Goal: Task Accomplishment & Management: Manage account settings

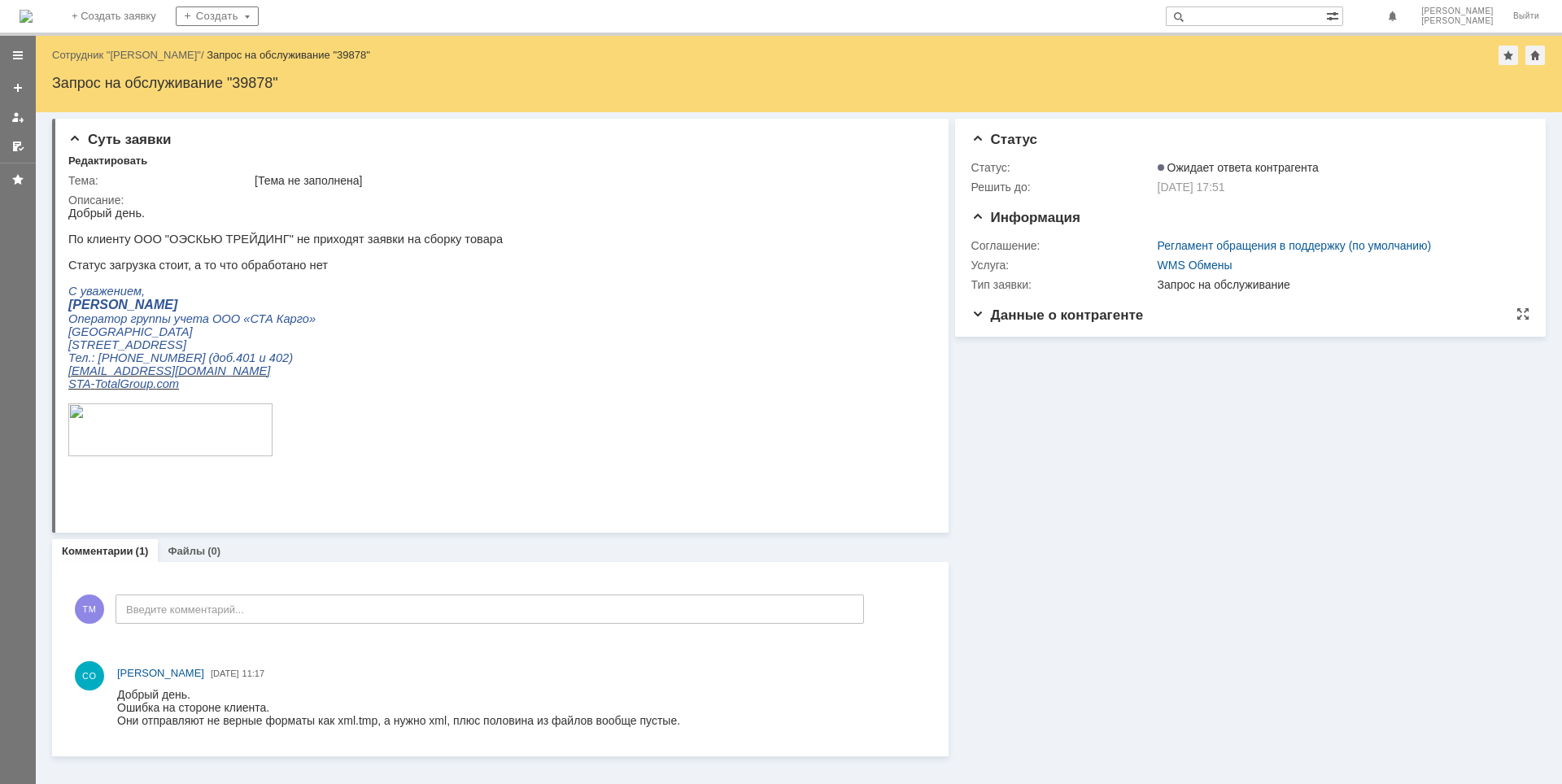
click at [982, 319] on span "Данные о контрагенте" at bounding box center [1057, 315] width 172 height 15
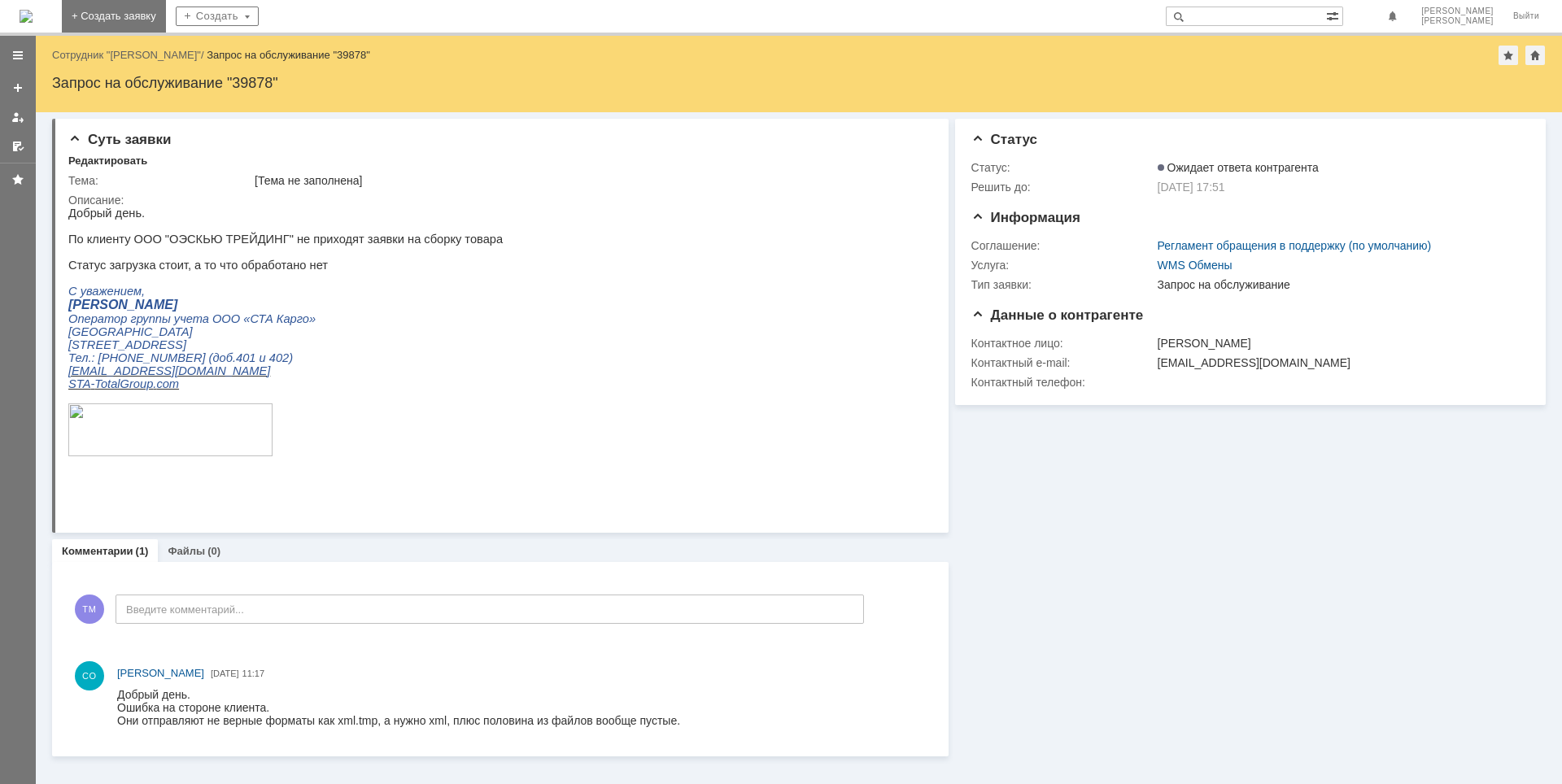
click at [166, 16] on link "+ Создать заявку" at bounding box center [114, 16] width 105 height 32
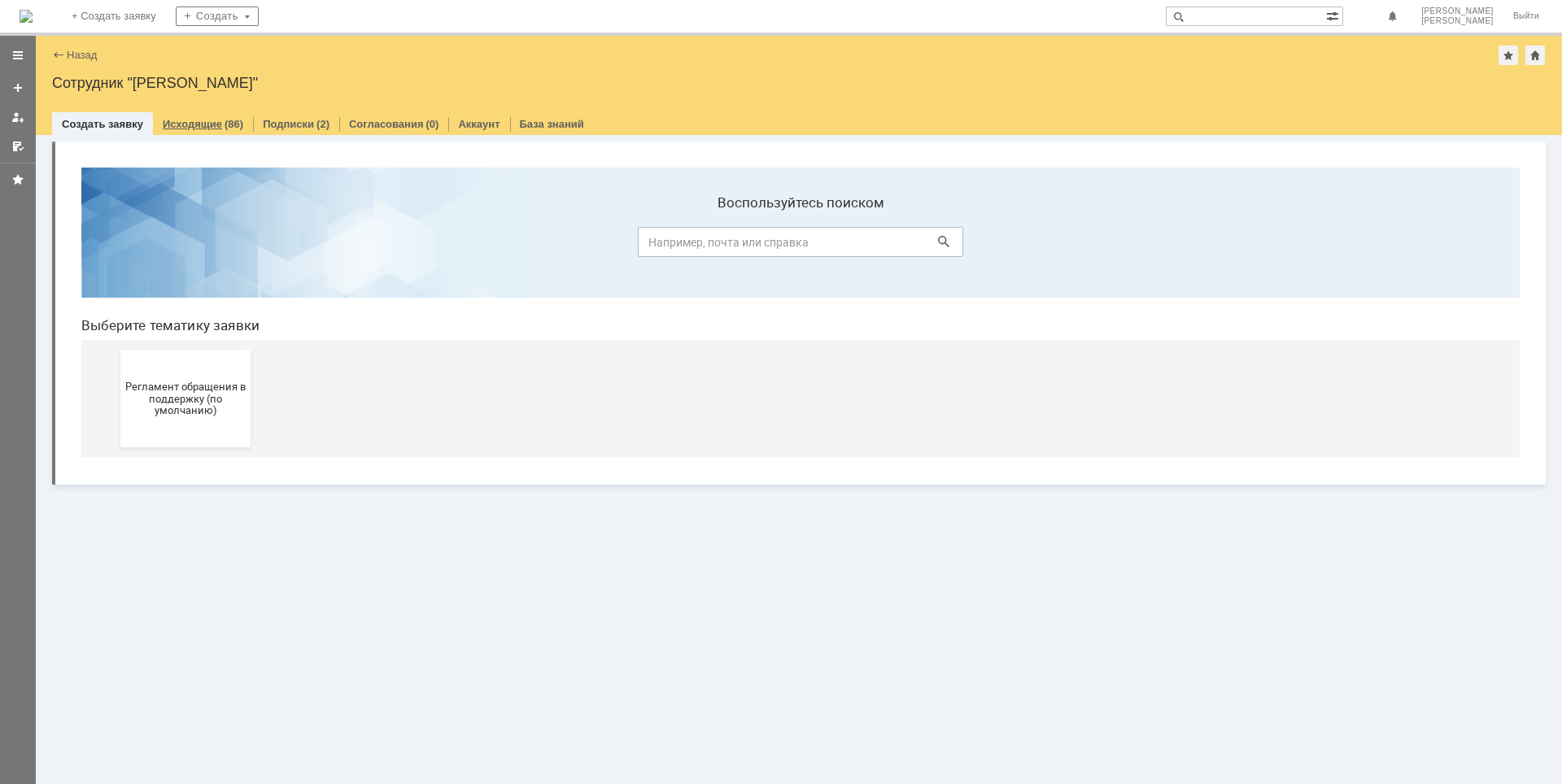
click at [176, 123] on link "Исходящие" at bounding box center [193, 124] width 59 height 13
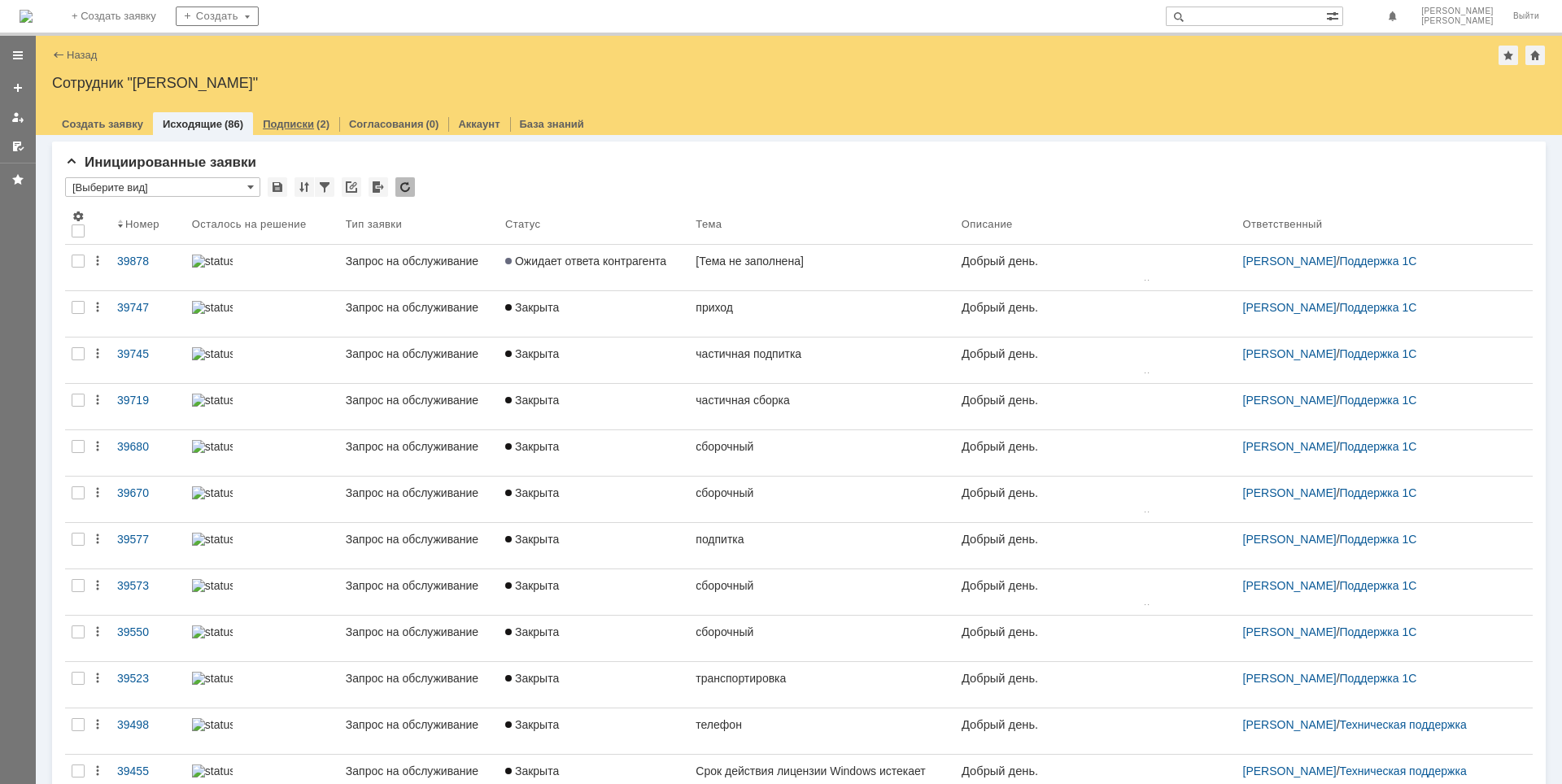
click at [291, 127] on link "Подписки" at bounding box center [288, 124] width 51 height 13
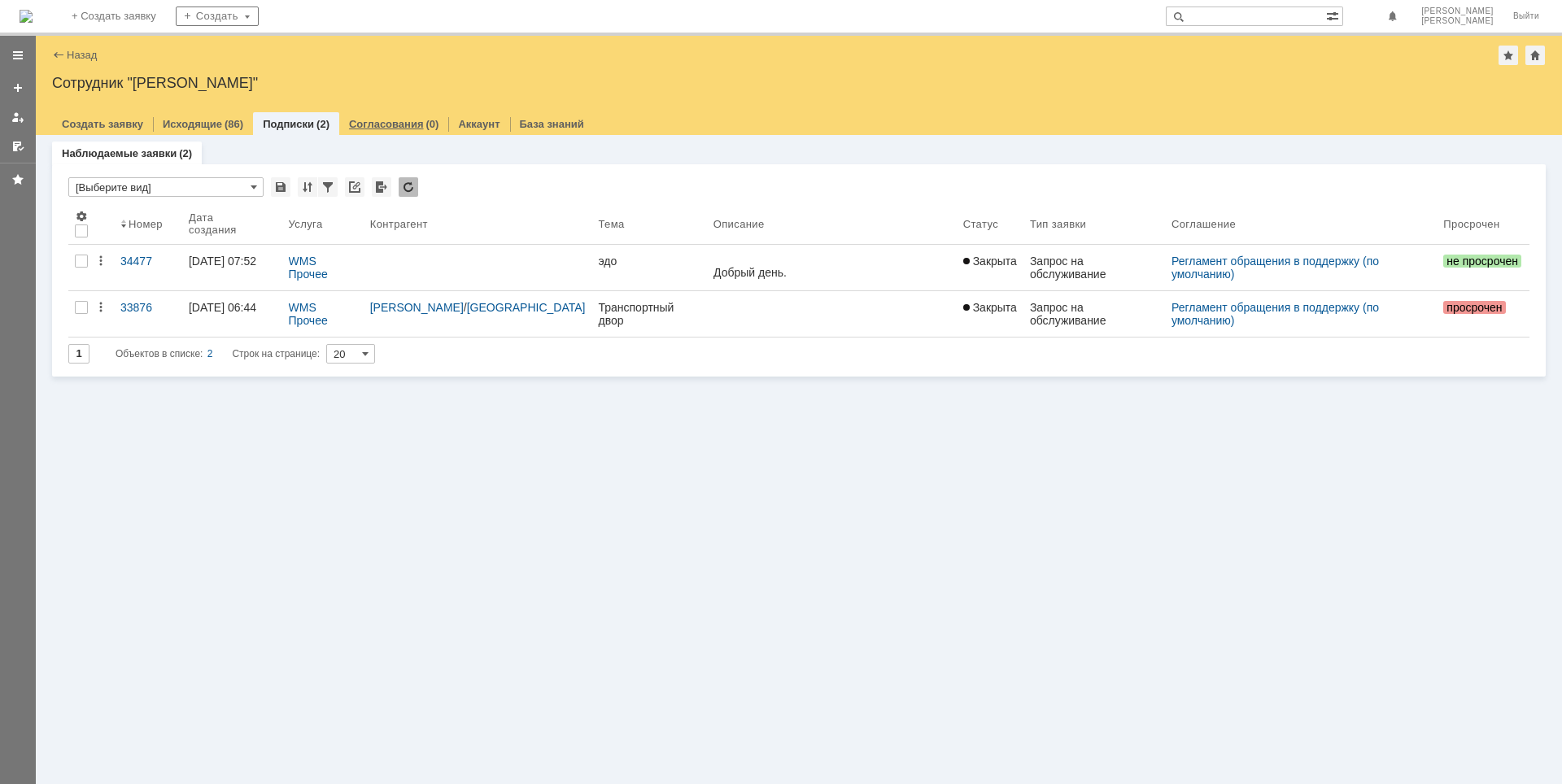
click at [373, 130] on div "Согласования (0)" at bounding box center [393, 124] width 109 height 23
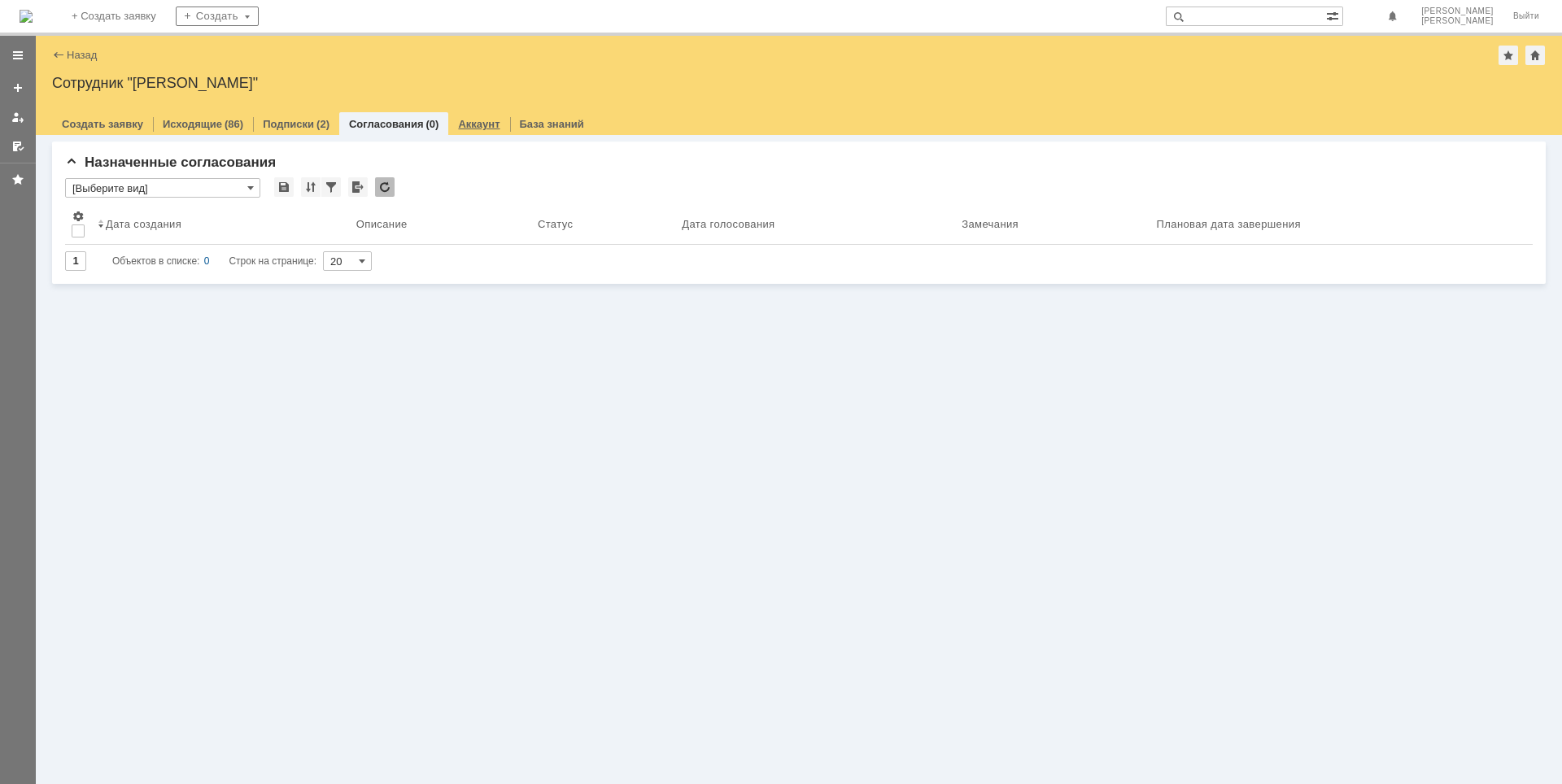
click at [458, 129] on link "Аккаунт" at bounding box center [479, 124] width 41 height 13
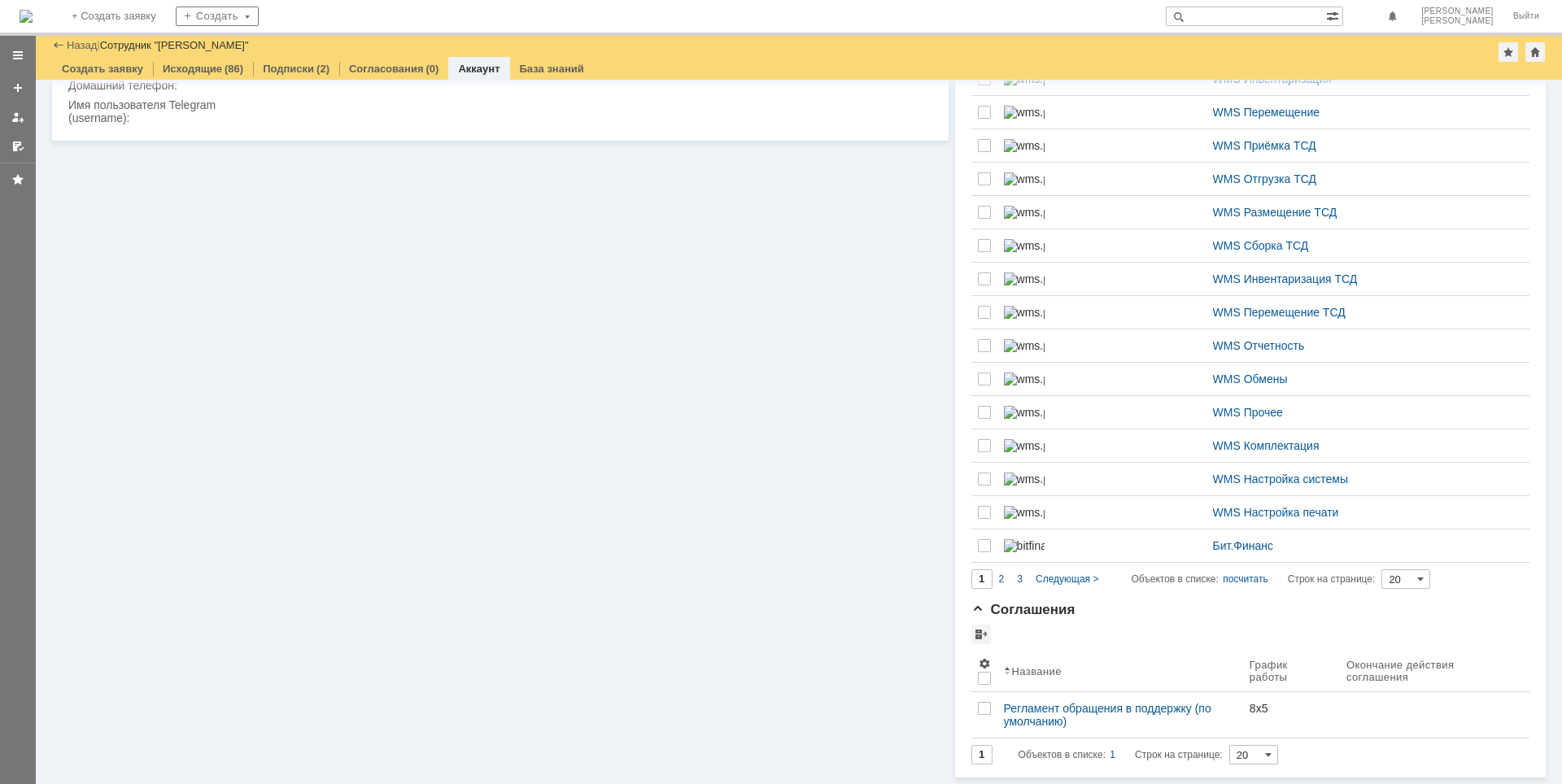
scroll to position [290, 0]
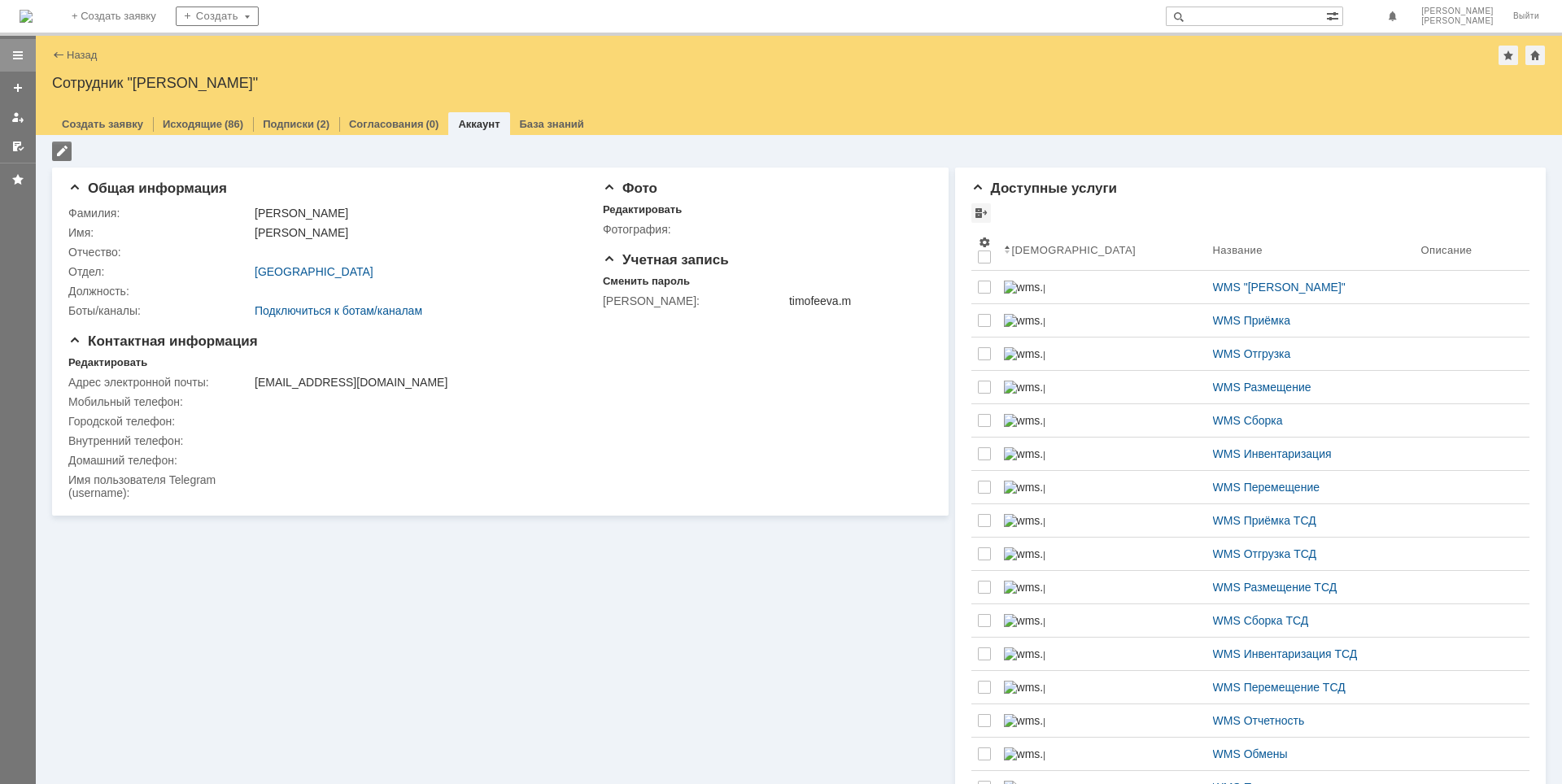
click at [26, 45] on div at bounding box center [18, 55] width 36 height 32
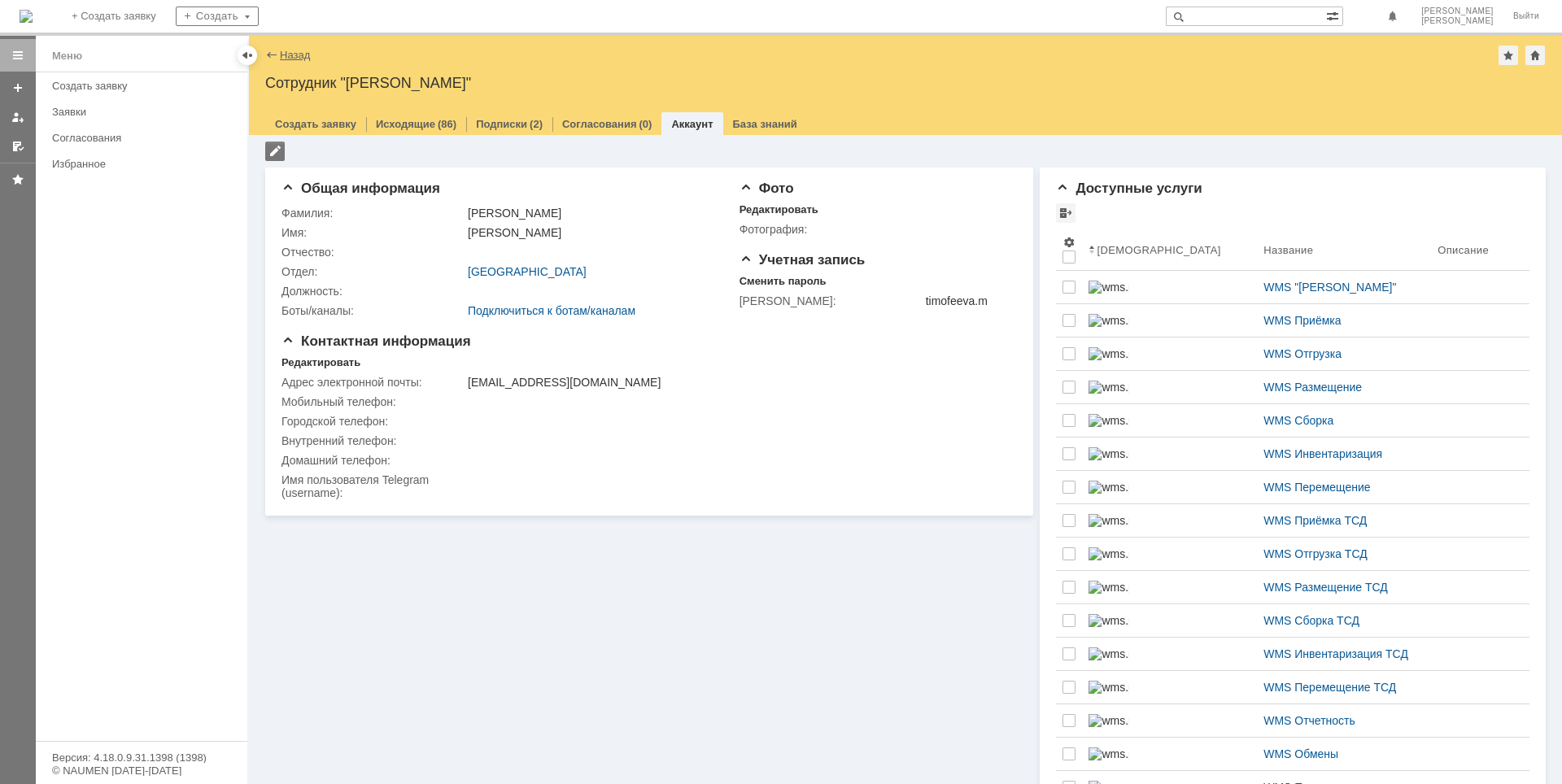
click at [288, 59] on link "Назад" at bounding box center [295, 55] width 30 height 13
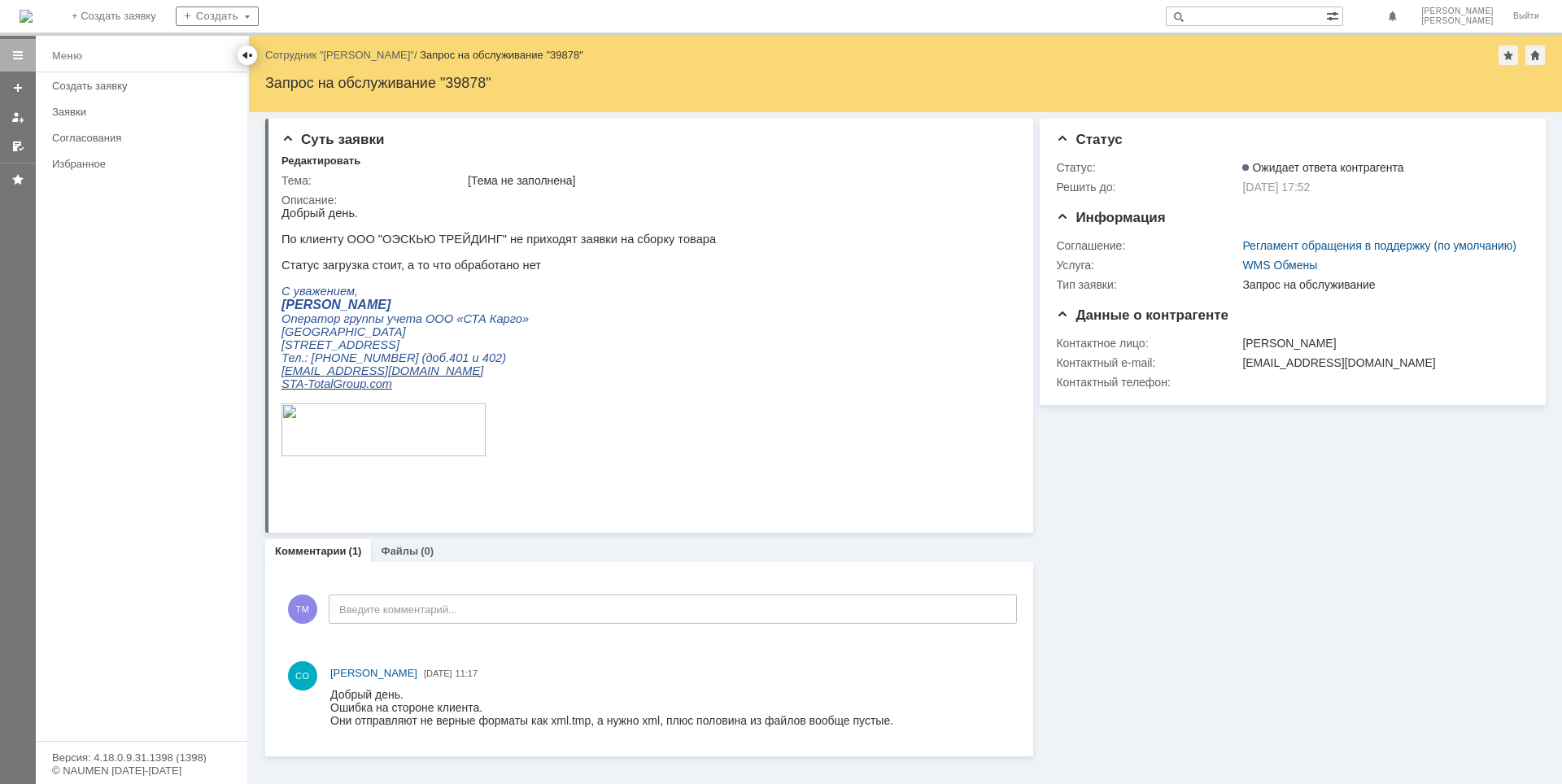
click at [249, 56] on div at bounding box center [247, 55] width 13 height 13
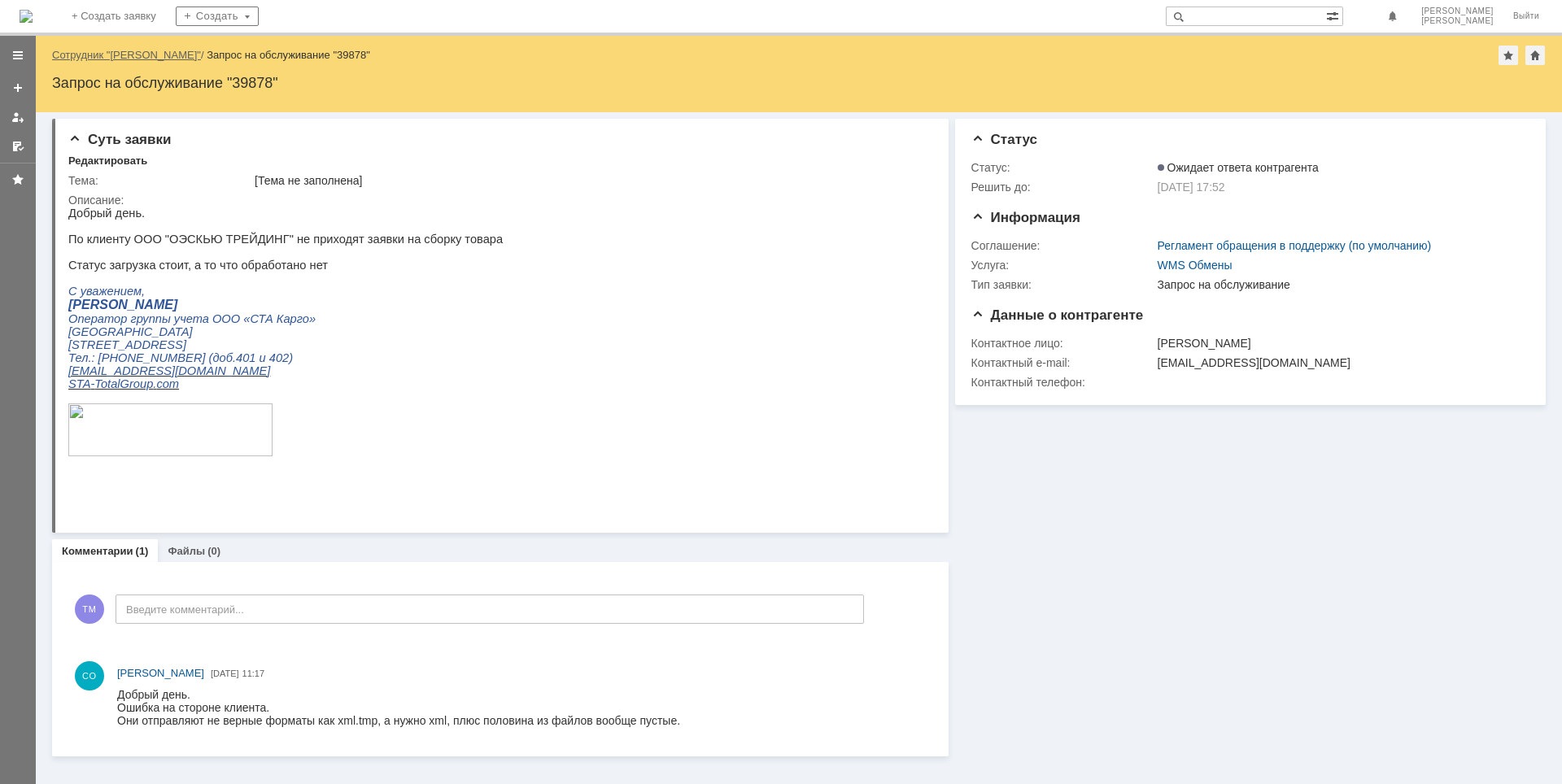
click at [168, 50] on link "Сотрудник "[PERSON_NAME]"" at bounding box center [126, 55] width 149 height 13
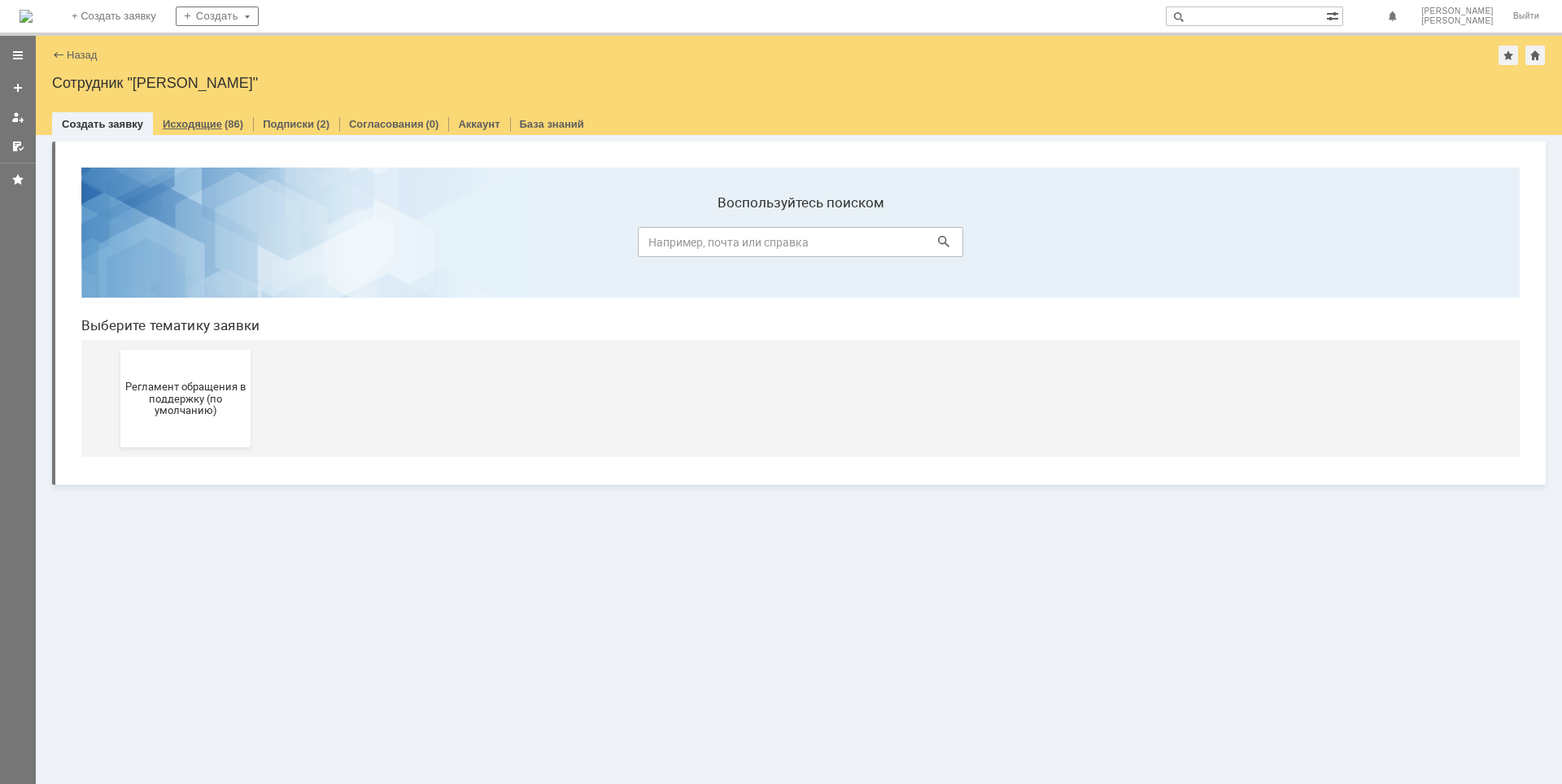
click at [187, 127] on link "Исходящие" at bounding box center [193, 124] width 59 height 13
